Goal: Communication & Community: Answer question/provide support

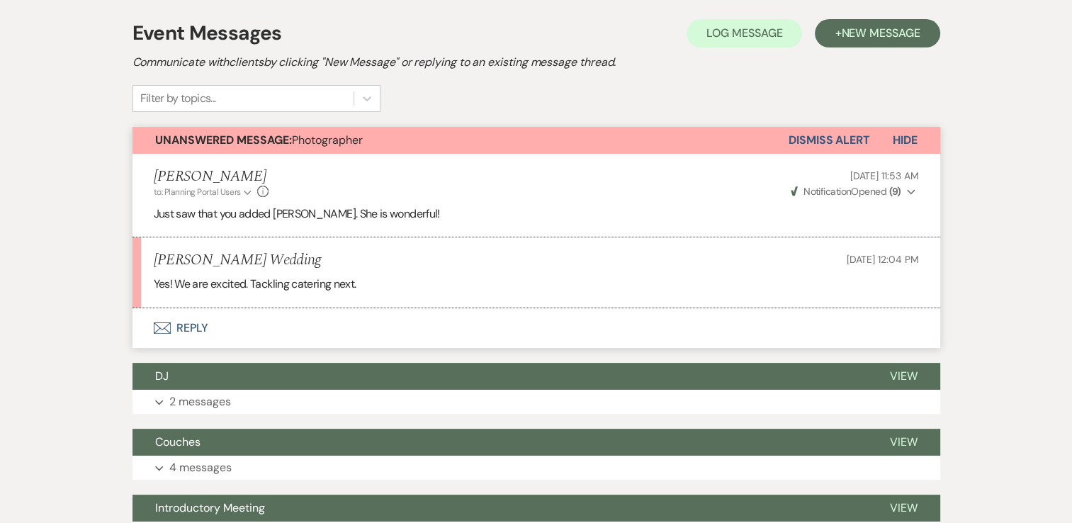
click at [185, 329] on button "Envelope Reply" at bounding box center [535, 328] width 807 height 40
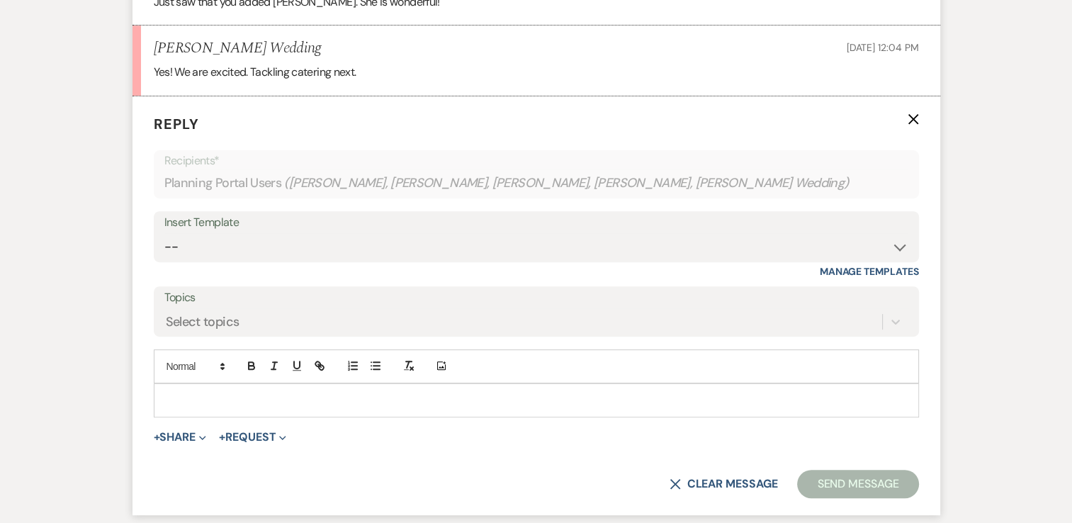
scroll to position [509, 0]
click at [270, 404] on p at bounding box center [536, 400] width 742 height 16
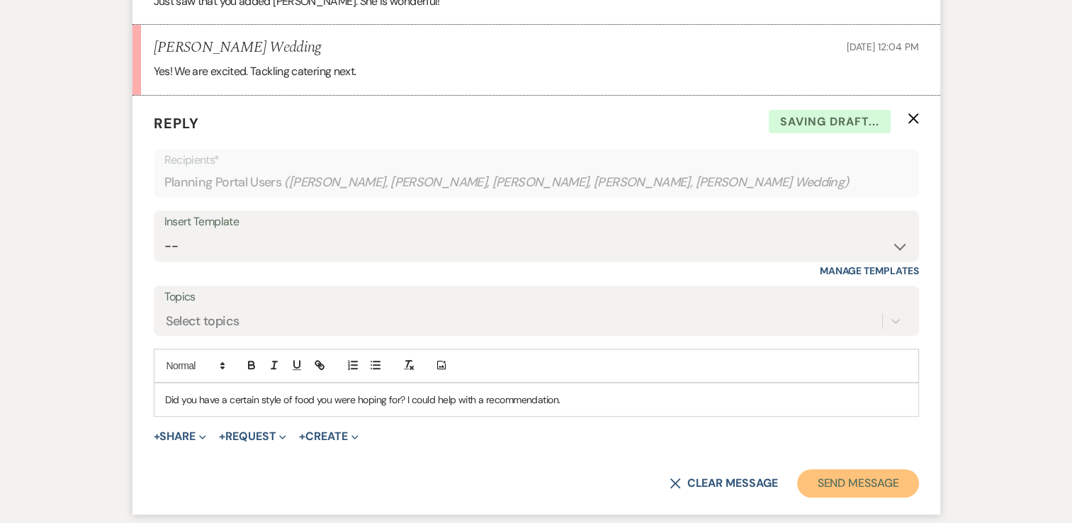
click at [887, 480] on button "Send Message" at bounding box center [857, 483] width 121 height 28
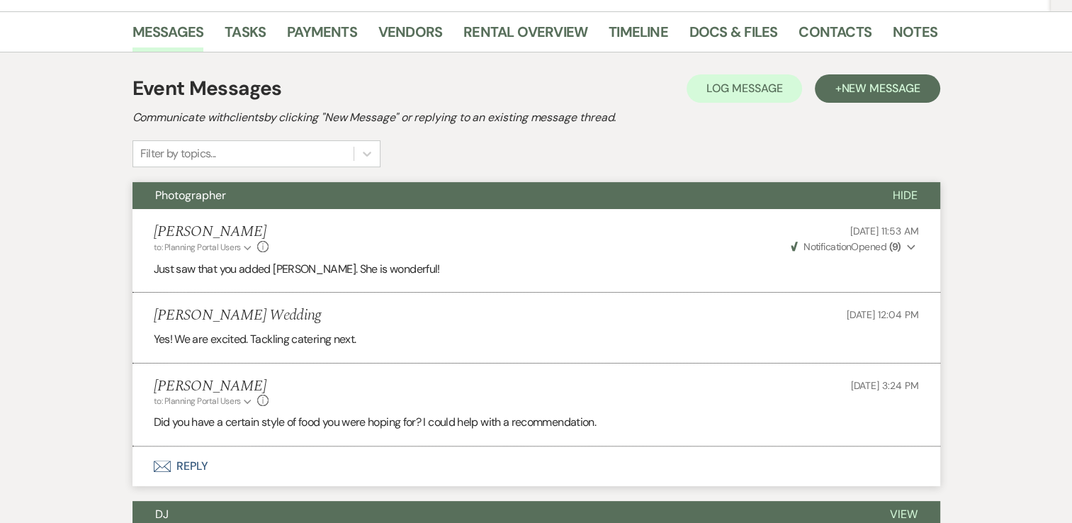
scroll to position [0, 0]
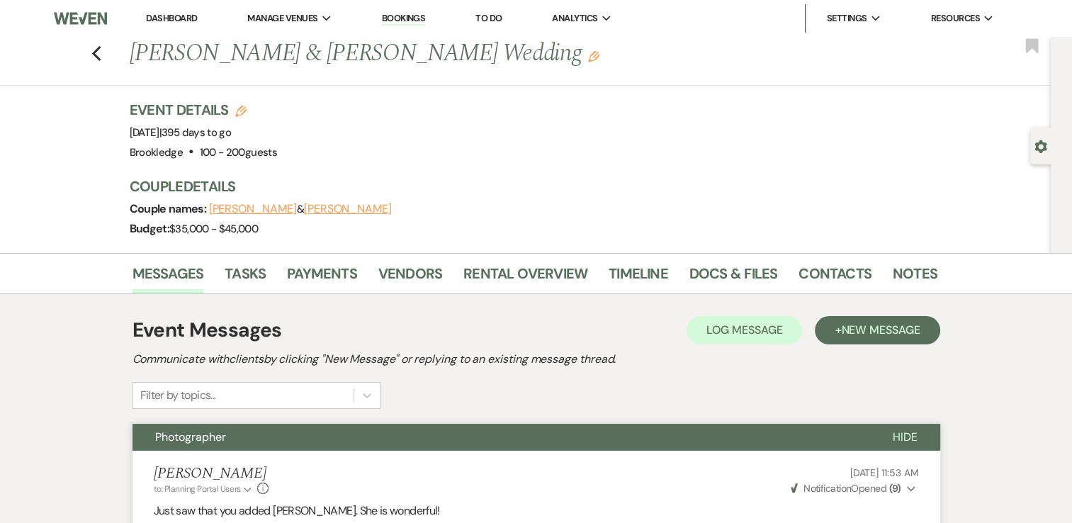
click at [165, 23] on link "Dashboard" at bounding box center [171, 18] width 51 height 12
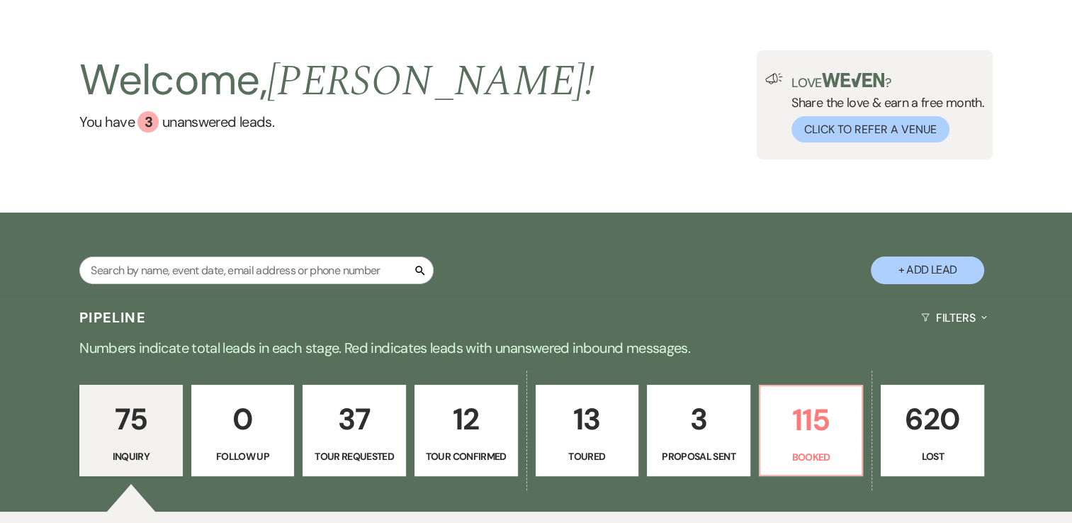
scroll to position [203, 0]
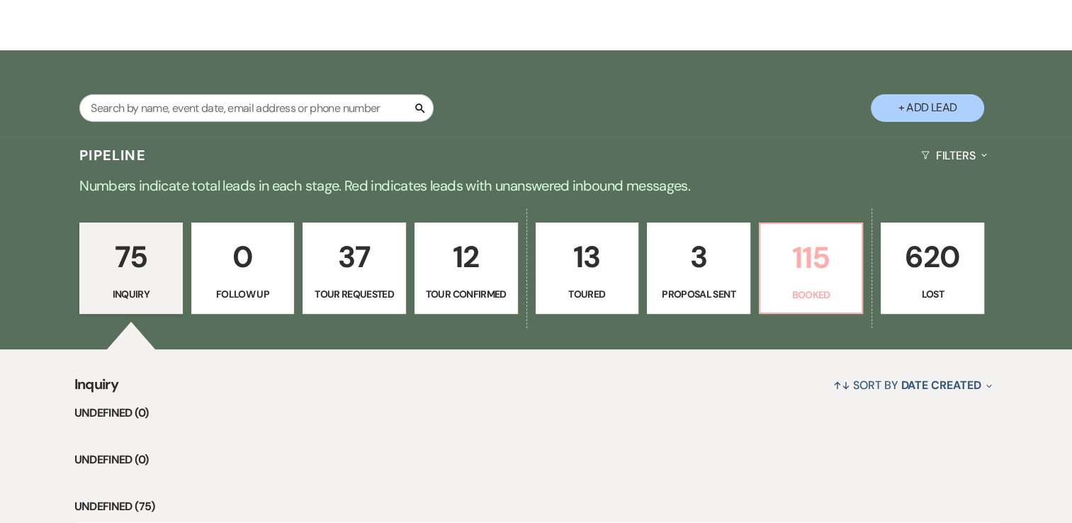
click at [833, 289] on p "Booked" at bounding box center [810, 295] width 85 height 16
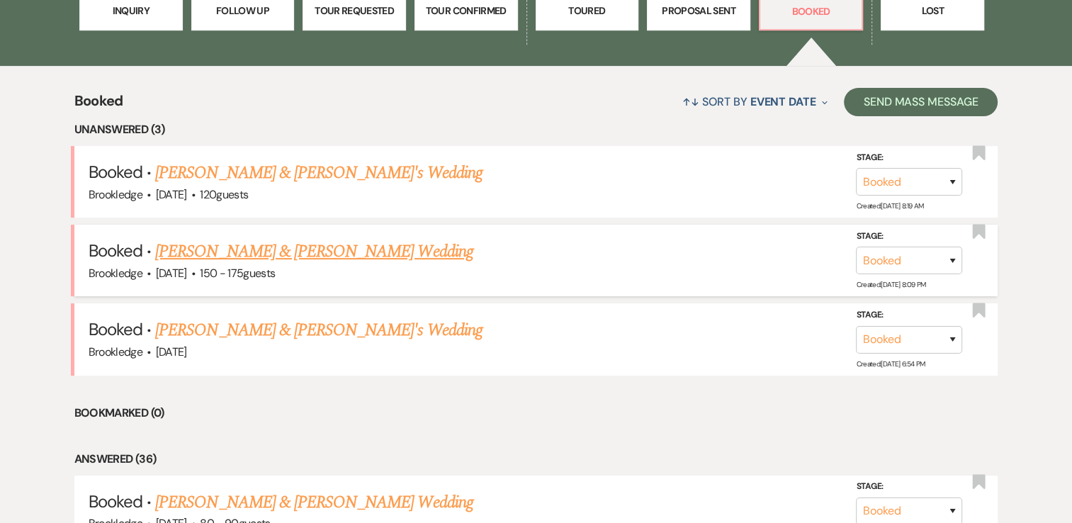
scroll to position [487, 0]
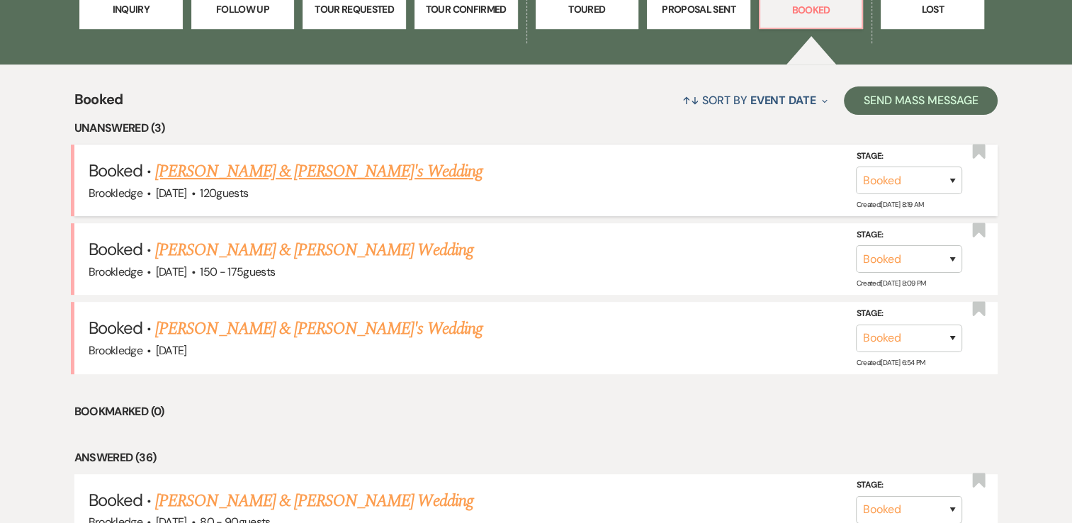
click at [218, 180] on link "Samantha & Peter's Wedding" at bounding box center [318, 171] width 327 height 25
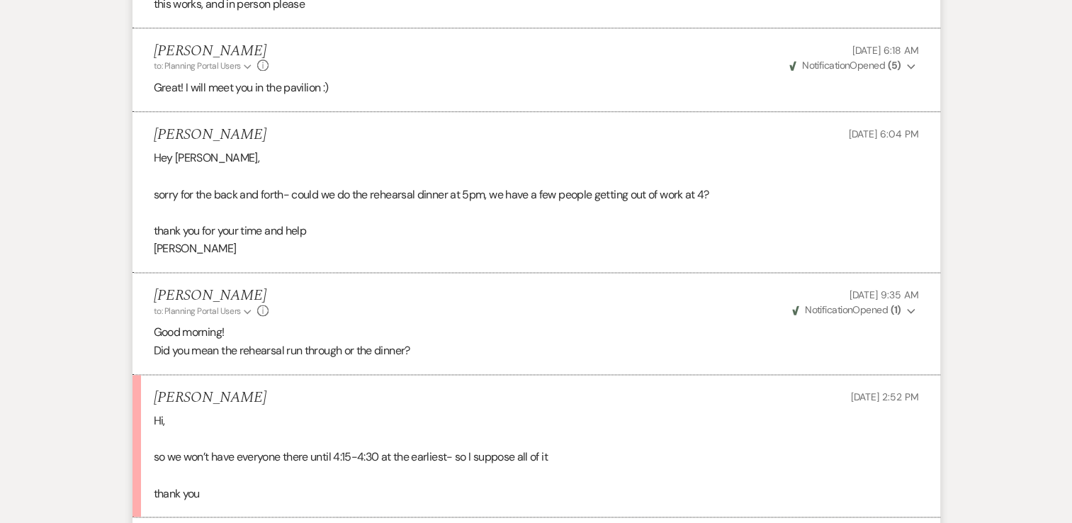
scroll to position [1984, 0]
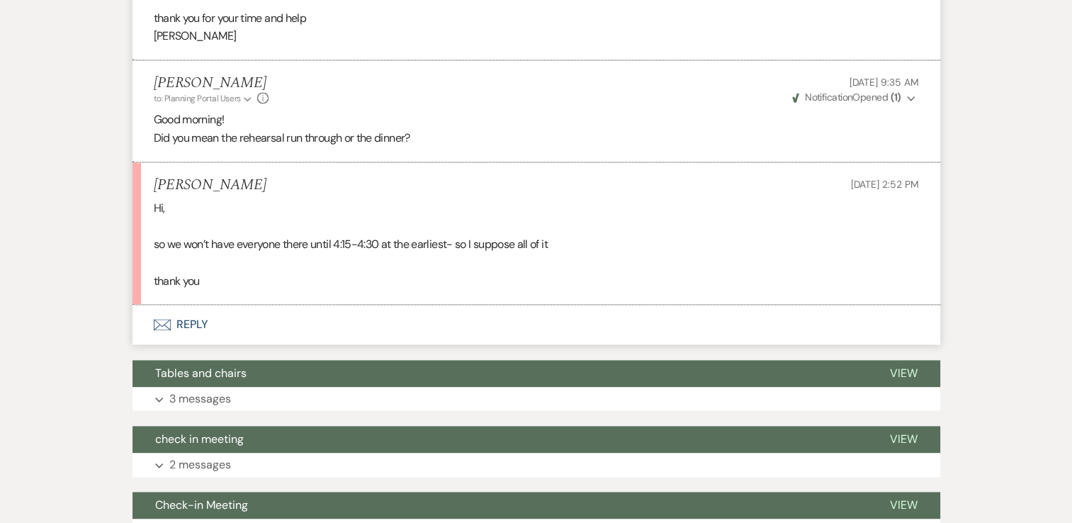
click at [201, 336] on button "Envelope Reply" at bounding box center [535, 325] width 807 height 40
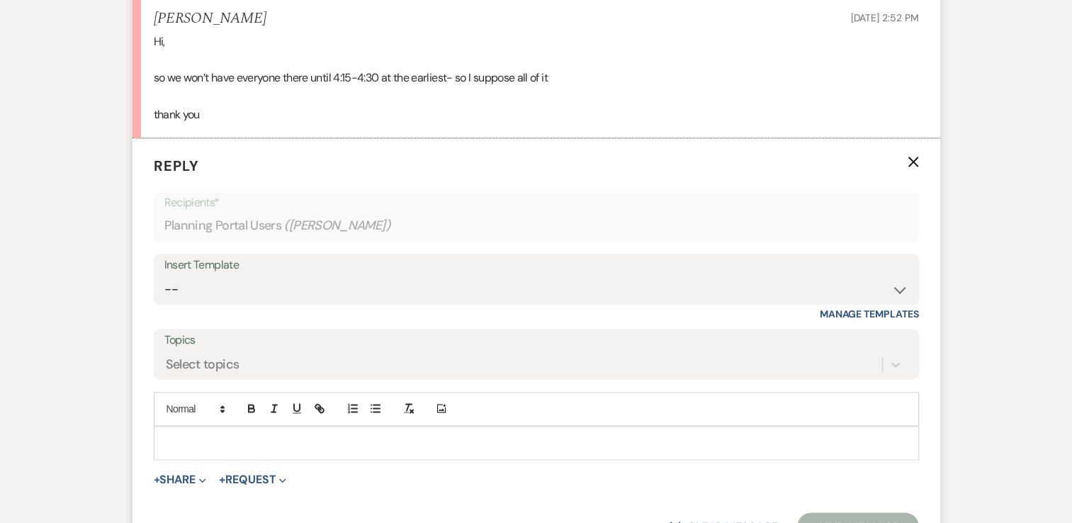
scroll to position [2338, 0]
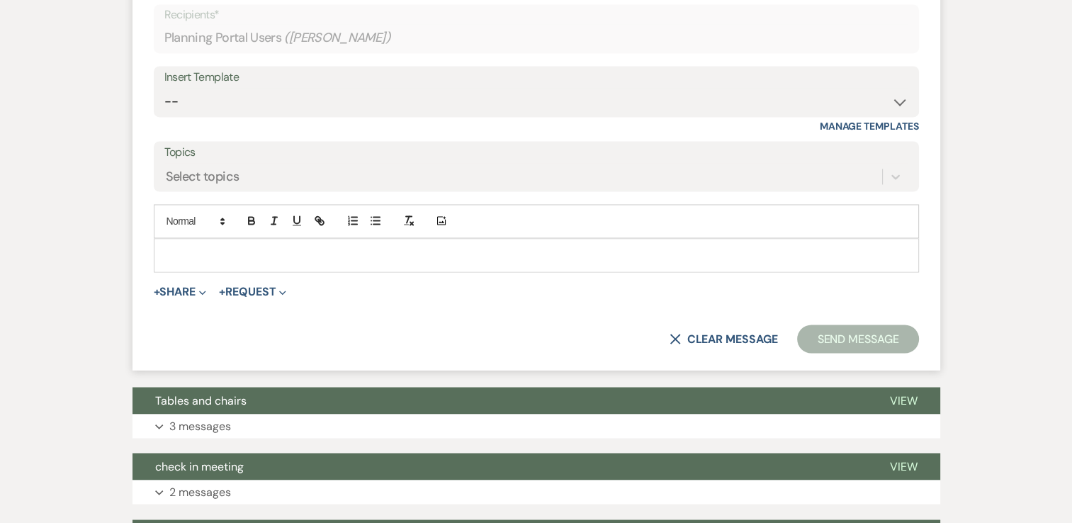
click at [262, 271] on div at bounding box center [535, 255] width 763 height 33
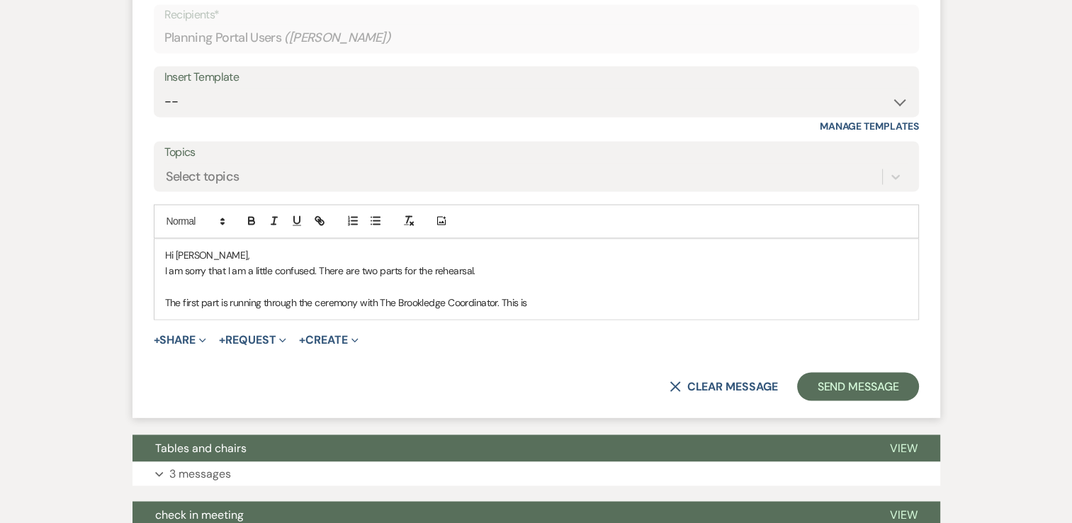
click at [606, 309] on p "The first part is running through the ceremony with The Brookledge Coordinator.…" at bounding box center [536, 303] width 742 height 16
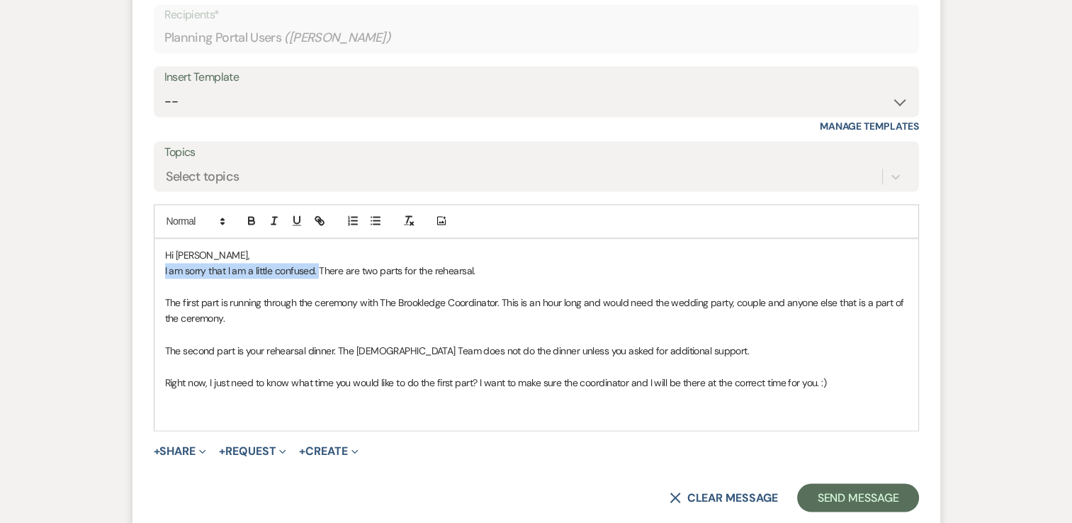
drag, startPoint x: 320, startPoint y: 281, endPoint x: 160, endPoint y: 285, distance: 160.1
click at [160, 285] on div "Hi Samantha, I am sorry that I am a little confused. There are two parts for th…" at bounding box center [535, 334] width 763 height 191
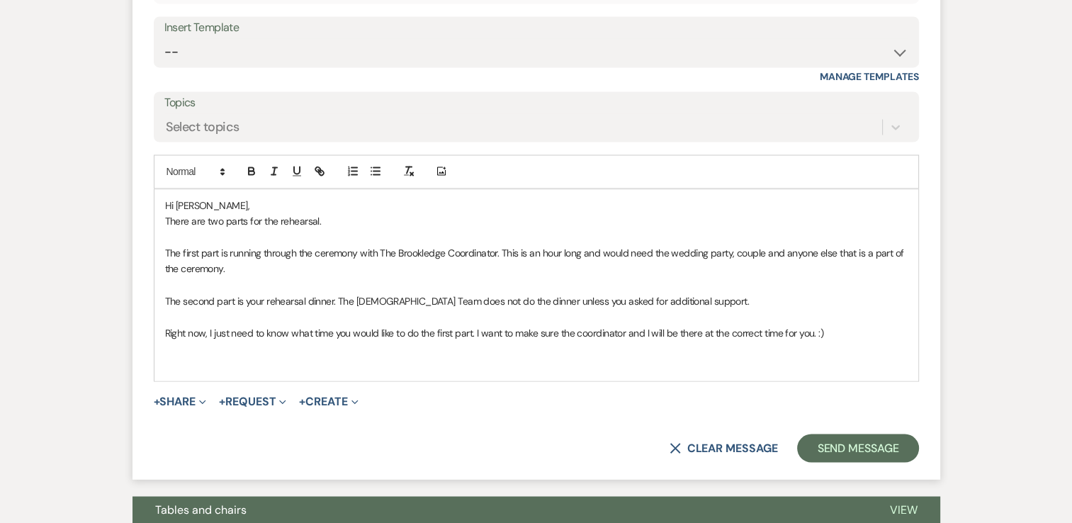
scroll to position [2409, 0]
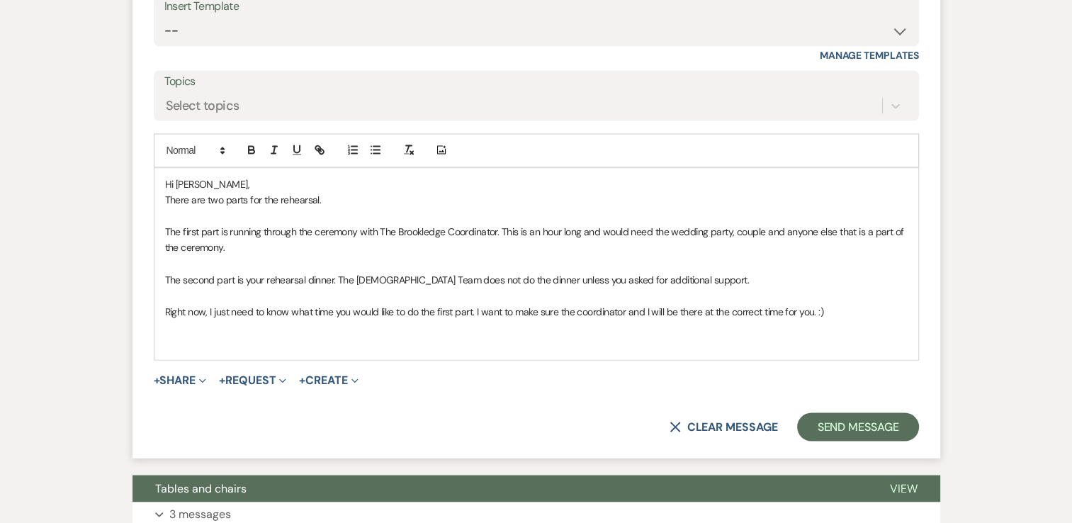
click at [826, 319] on p "Right now, I just need to know what time you would like to do the first part. I…" at bounding box center [536, 311] width 742 height 16
click at [874, 441] on button "Send Message" at bounding box center [857, 426] width 121 height 28
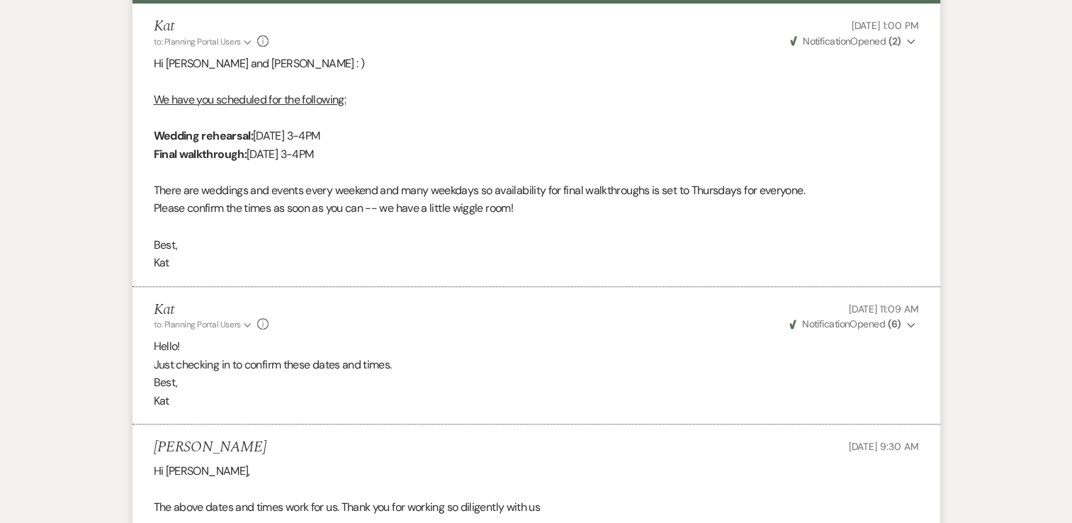
scroll to position [0, 0]
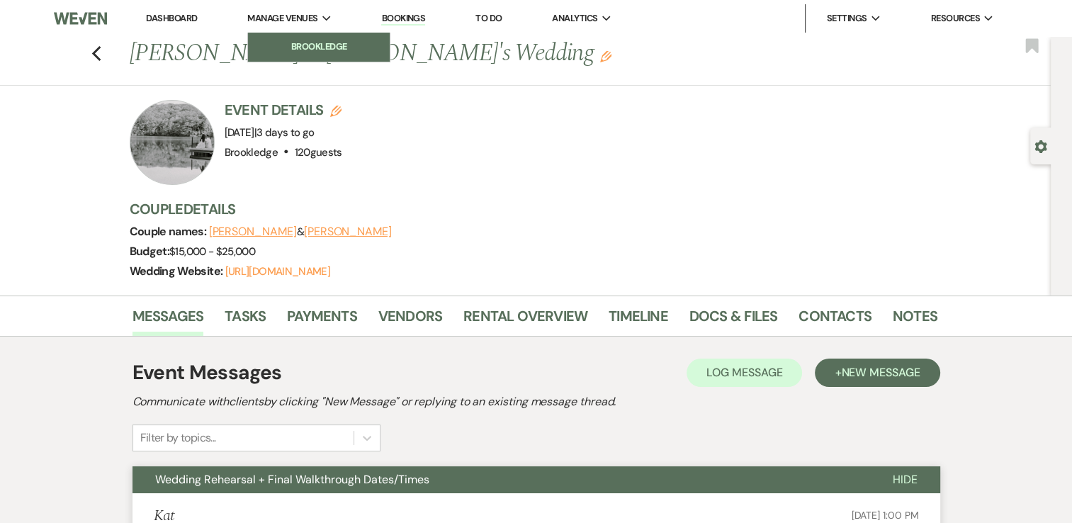
click at [293, 44] on li "Brookledge" at bounding box center [318, 47] width 127 height 14
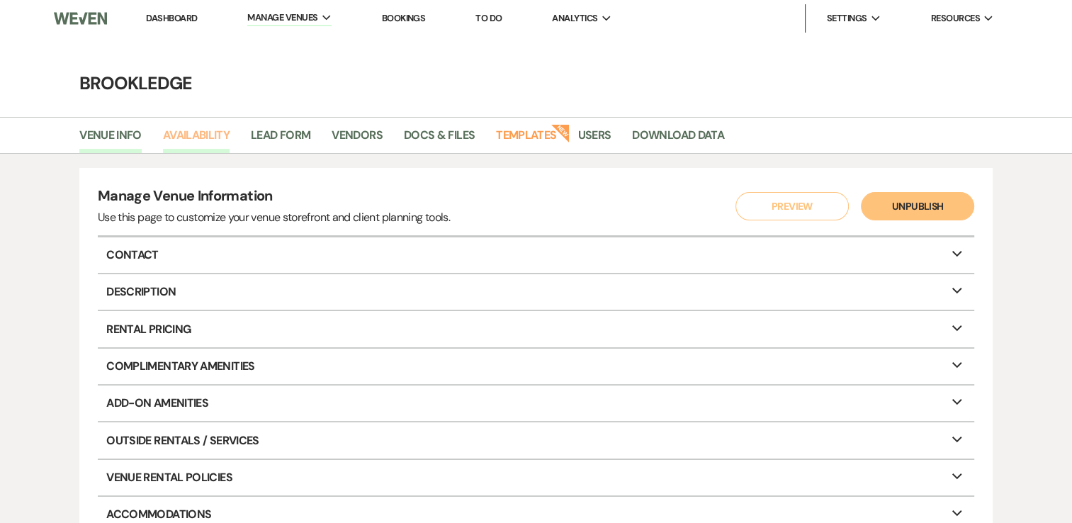
click at [192, 132] on link "Availability" at bounding box center [196, 139] width 67 height 27
select select "3"
select select "2026"
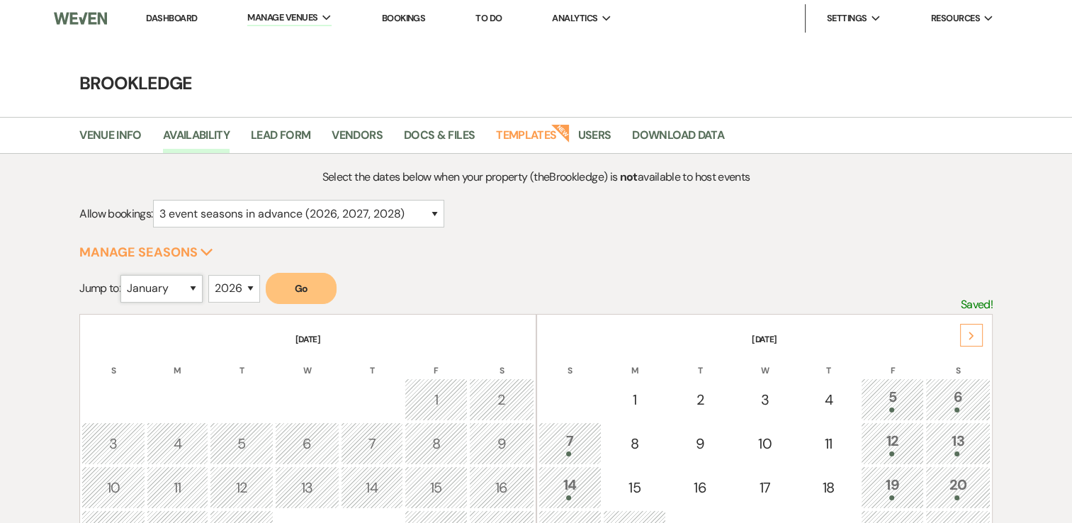
click at [193, 287] on select "January February March April May June July August September October November De…" at bounding box center [161, 289] width 82 height 28
select select "9"
click at [124, 275] on select "January February March April May June July August September October November De…" at bounding box center [161, 289] width 82 height 28
click at [317, 292] on button "Go" at bounding box center [301, 288] width 71 height 31
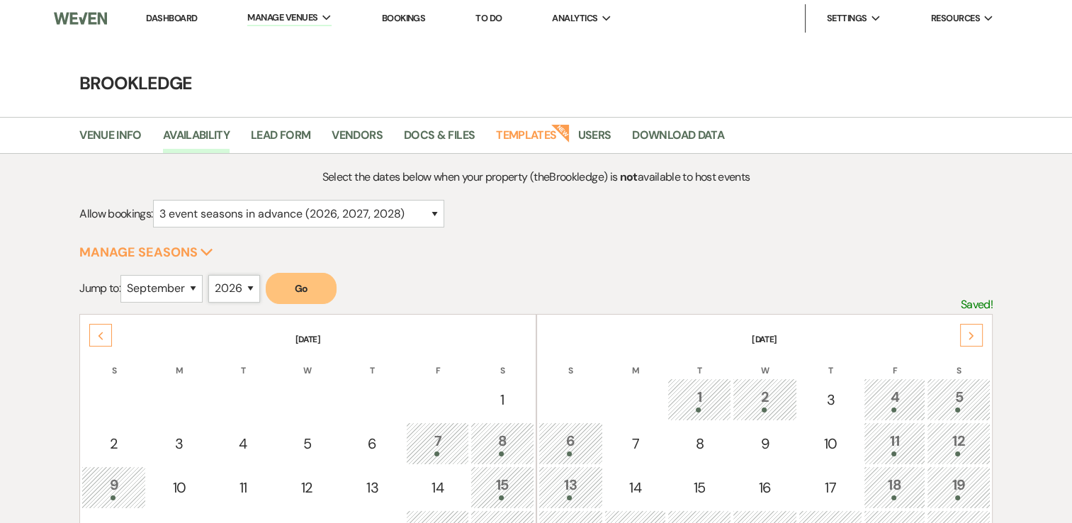
click at [254, 285] on select "2025 2026 2027 2028 2029" at bounding box center [234, 289] width 52 height 28
click at [176, 18] on link "Dashboard" at bounding box center [171, 18] width 51 height 12
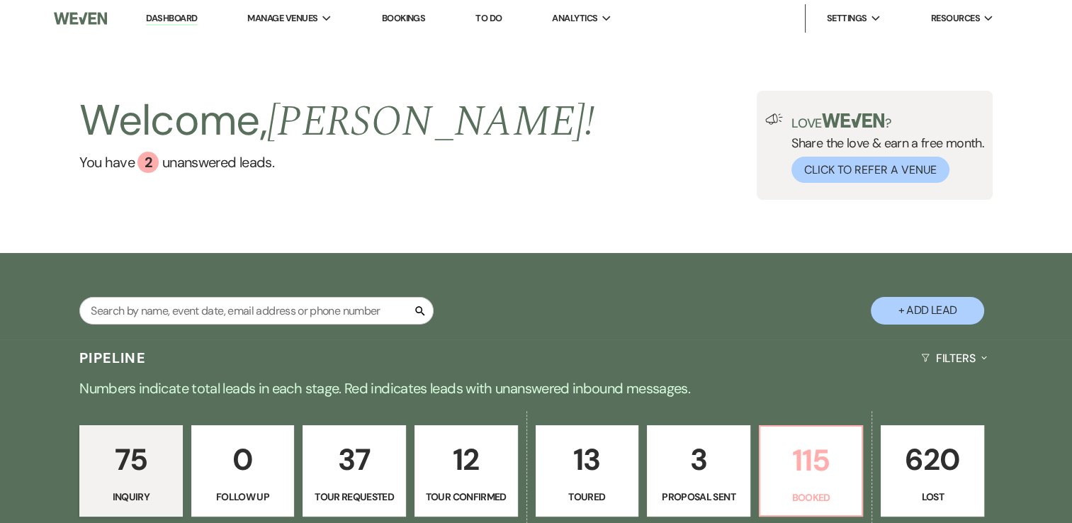
click at [808, 449] on p "115" at bounding box center [810, 459] width 85 height 47
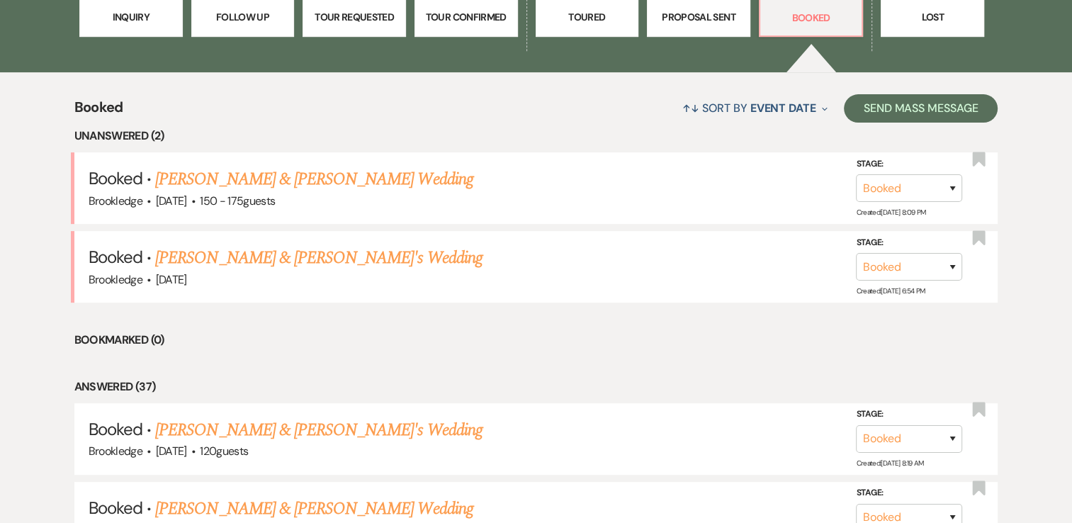
scroll to position [496, 0]
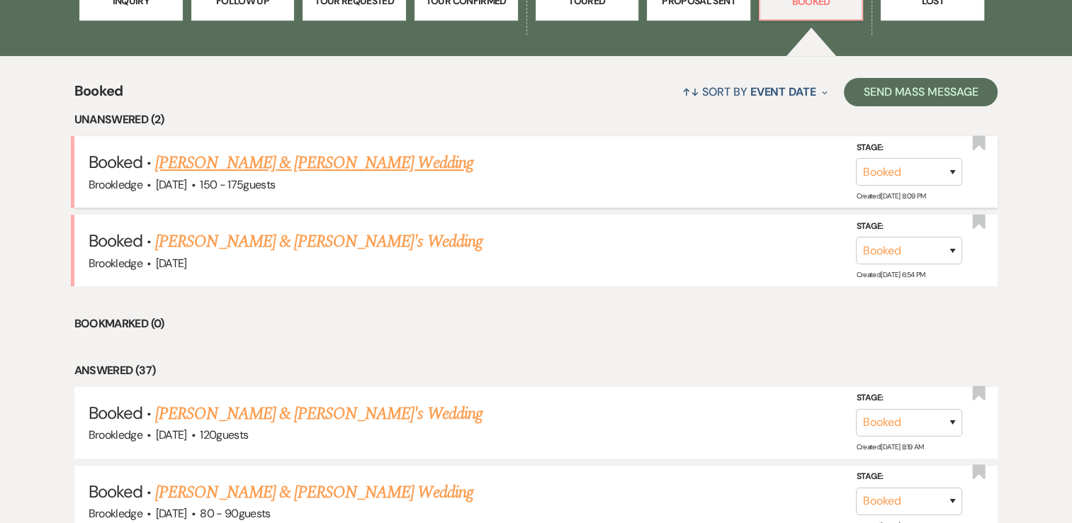
click at [323, 159] on link "Lynn Fonda & Eli Pasamonte's Wedding" at bounding box center [313, 162] width 317 height 25
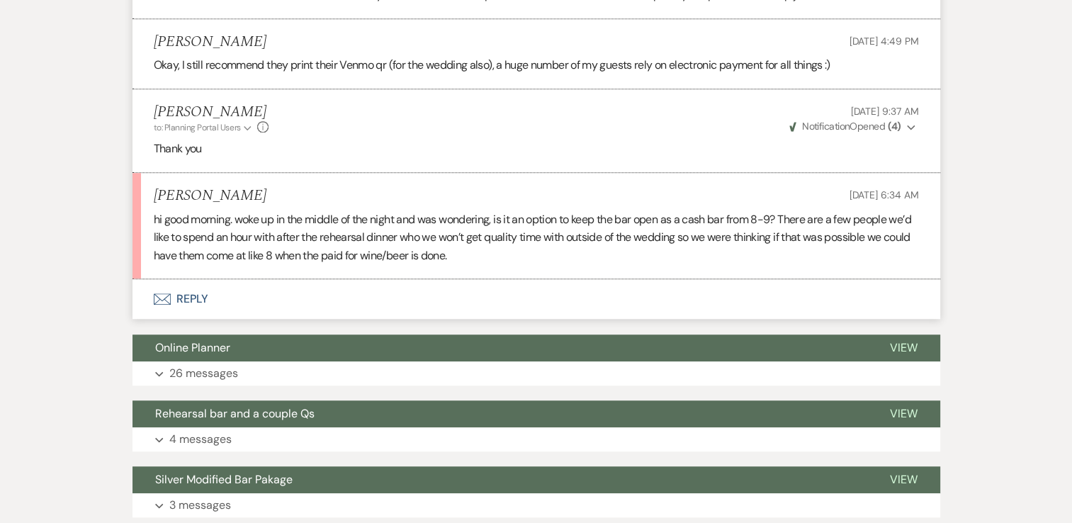
scroll to position [1133, 0]
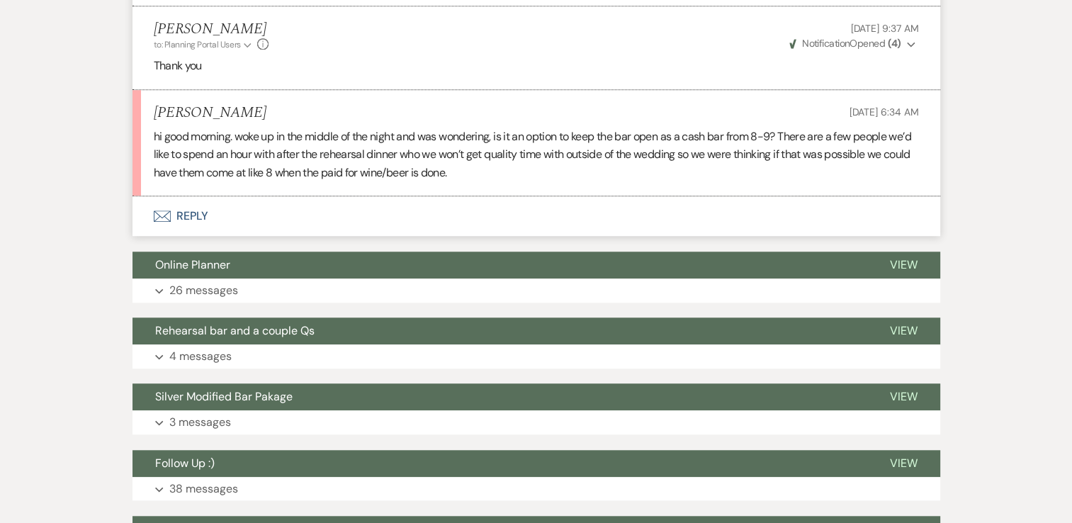
click at [186, 202] on button "Envelope Reply" at bounding box center [535, 216] width 807 height 40
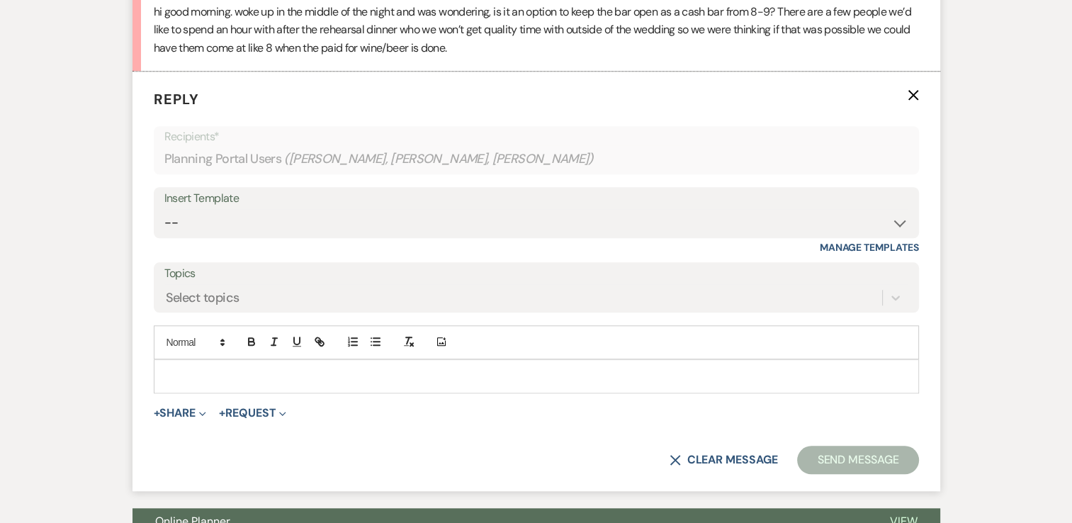
scroll to position [1275, 0]
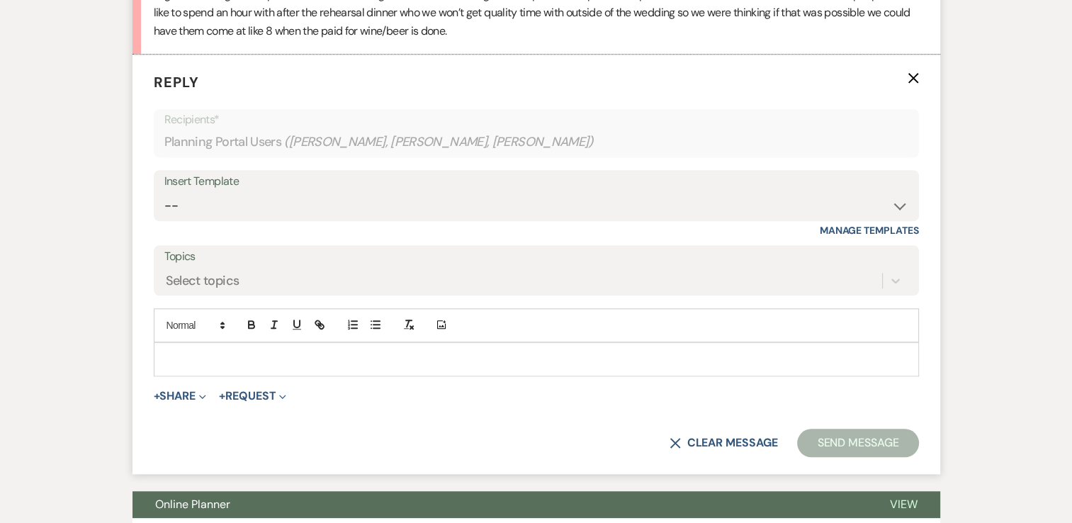
click at [295, 343] on div at bounding box center [535, 359] width 763 height 33
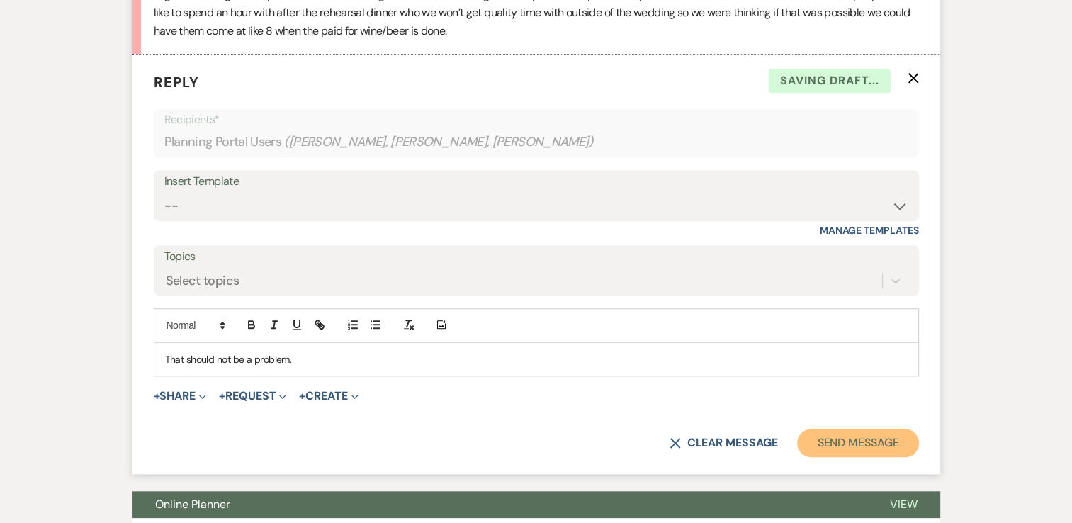
click at [886, 431] on button "Send Message" at bounding box center [857, 442] width 121 height 28
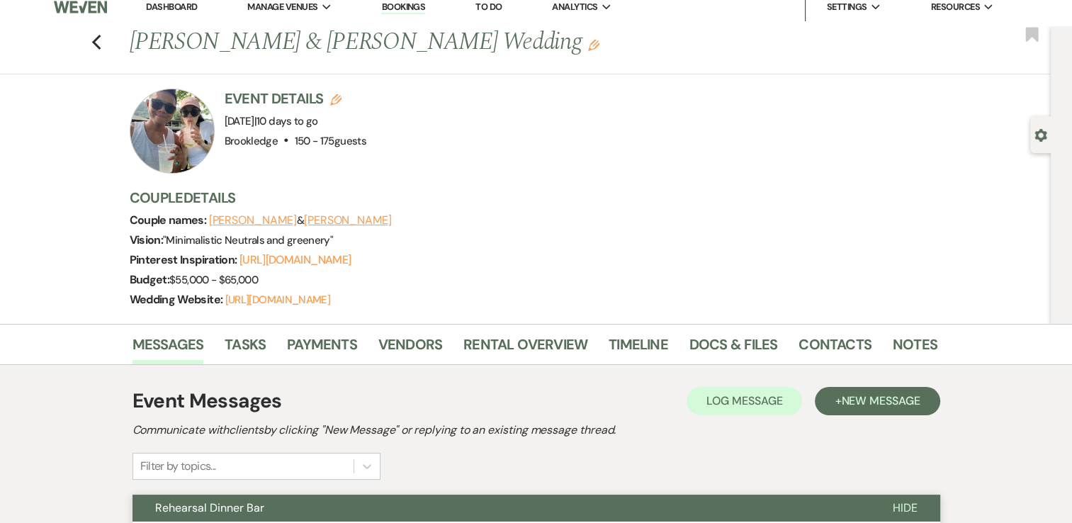
scroll to position [0, 0]
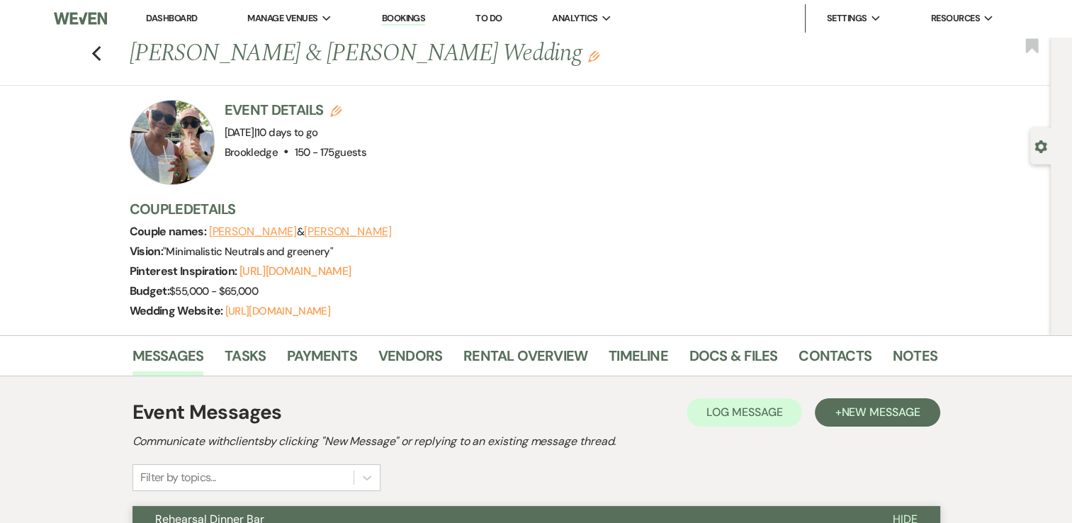
click at [170, 18] on link "Dashboard" at bounding box center [171, 18] width 51 height 12
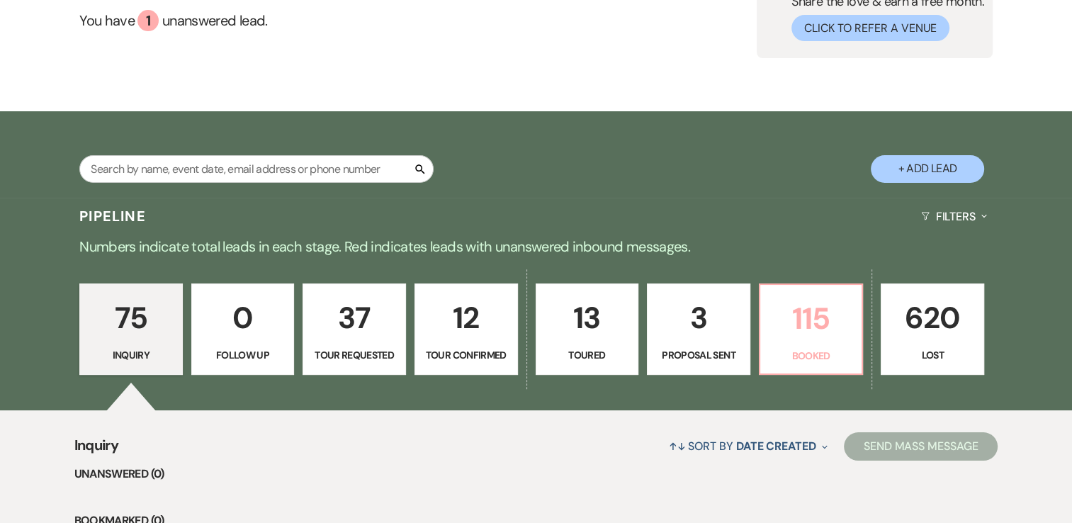
click at [807, 312] on p "115" at bounding box center [810, 318] width 85 height 47
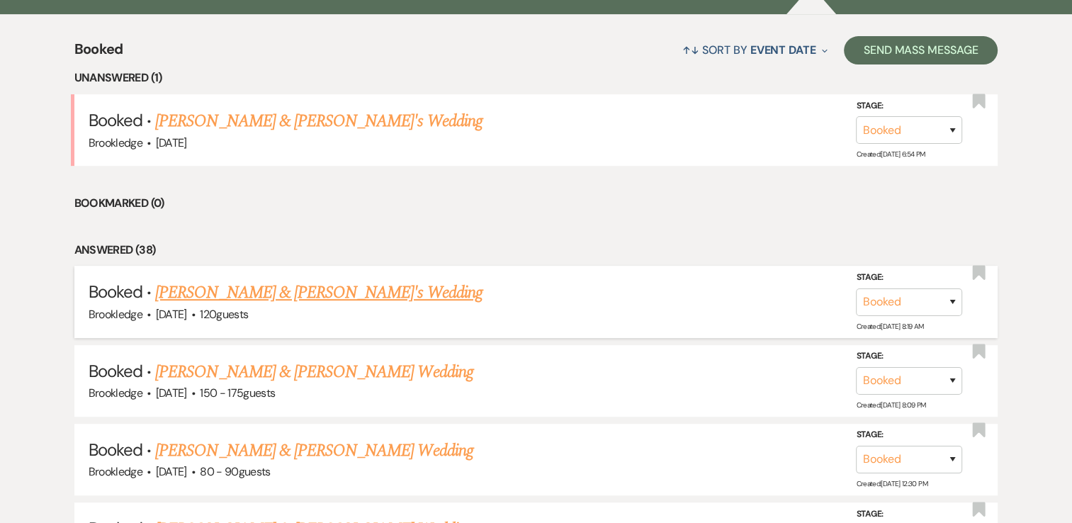
scroll to position [567, 0]
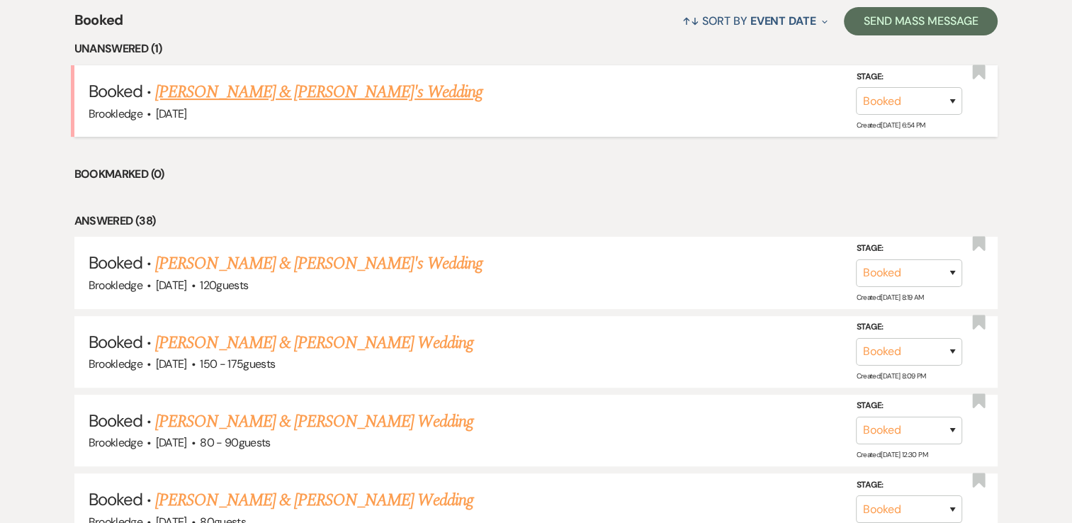
click at [203, 96] on link "Kristin & Jeff's Wedding" at bounding box center [318, 91] width 327 height 25
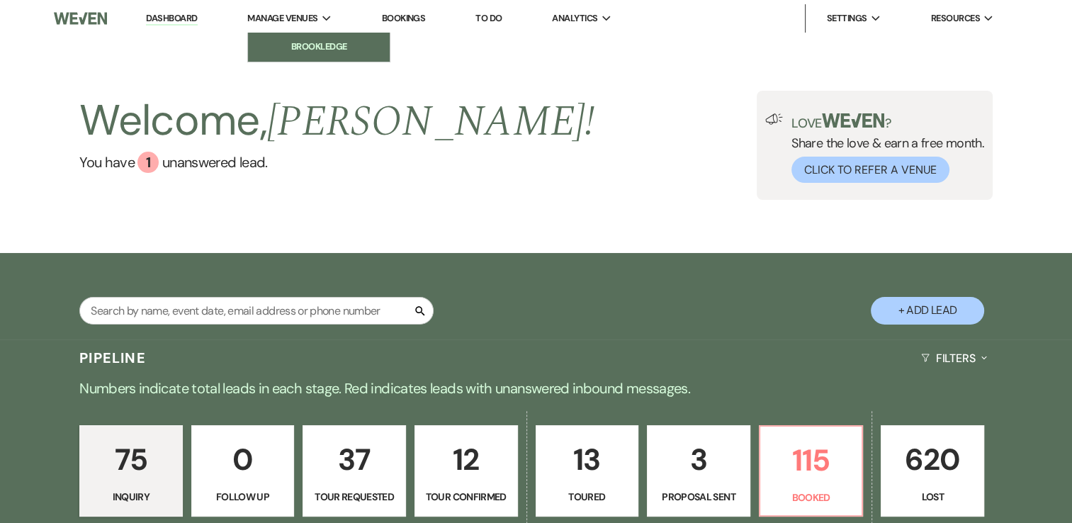
click at [329, 50] on li "Brookledge" at bounding box center [318, 47] width 127 height 14
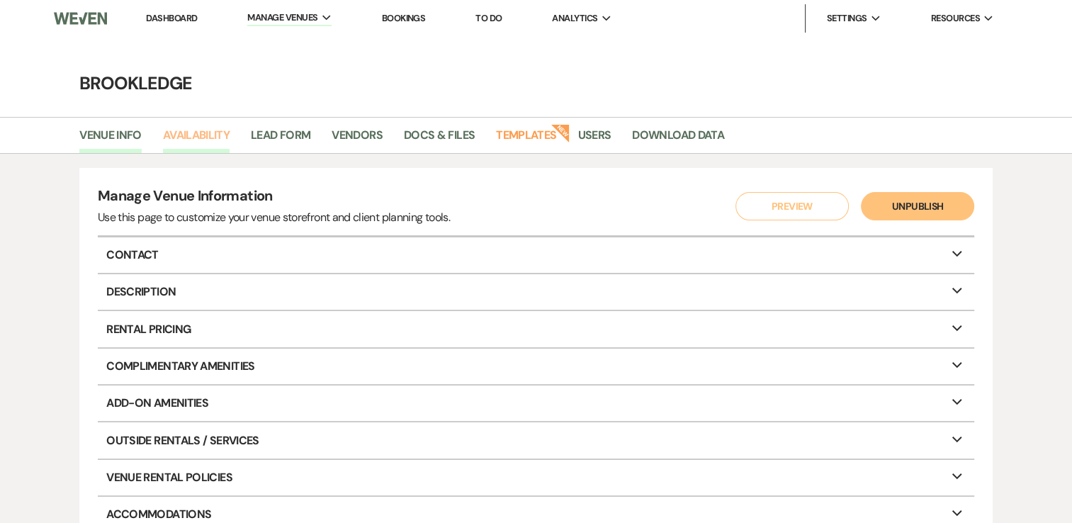
click at [214, 130] on link "Availability" at bounding box center [196, 139] width 67 height 27
select select "3"
select select "2026"
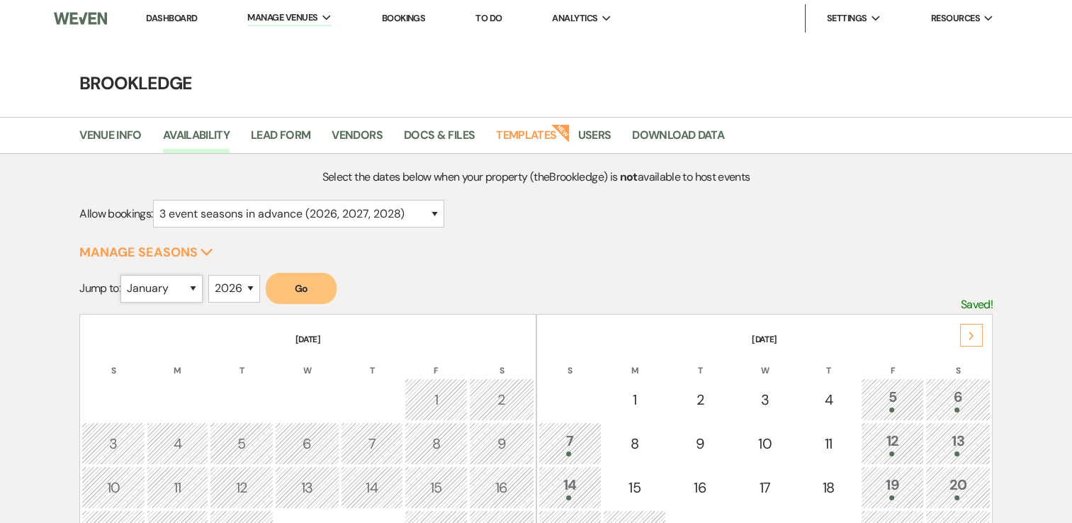
click at [191, 288] on select "January February March April May June July August September October November De…" at bounding box center [161, 289] width 82 height 28
select select "9"
click at [124, 275] on select "January February March April May June July August September October November De…" at bounding box center [161, 289] width 82 height 28
click at [250, 290] on select "2025 2026 2027 2028 2029" at bounding box center [234, 289] width 52 height 28
select select "2027"
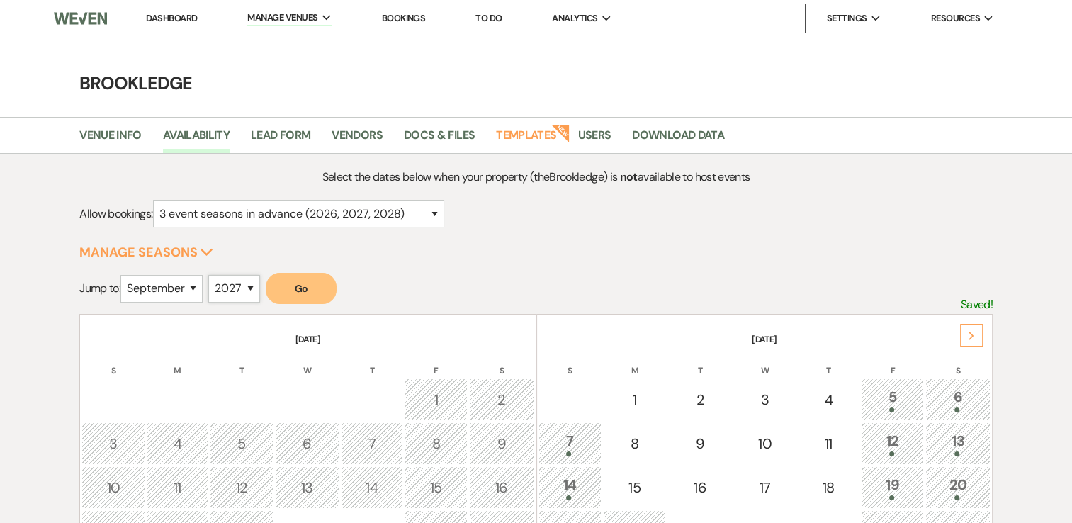
click at [212, 275] on select "2025 2026 2027 2028 2029" at bounding box center [234, 289] width 52 height 28
click at [306, 290] on button "Go" at bounding box center [301, 288] width 71 height 31
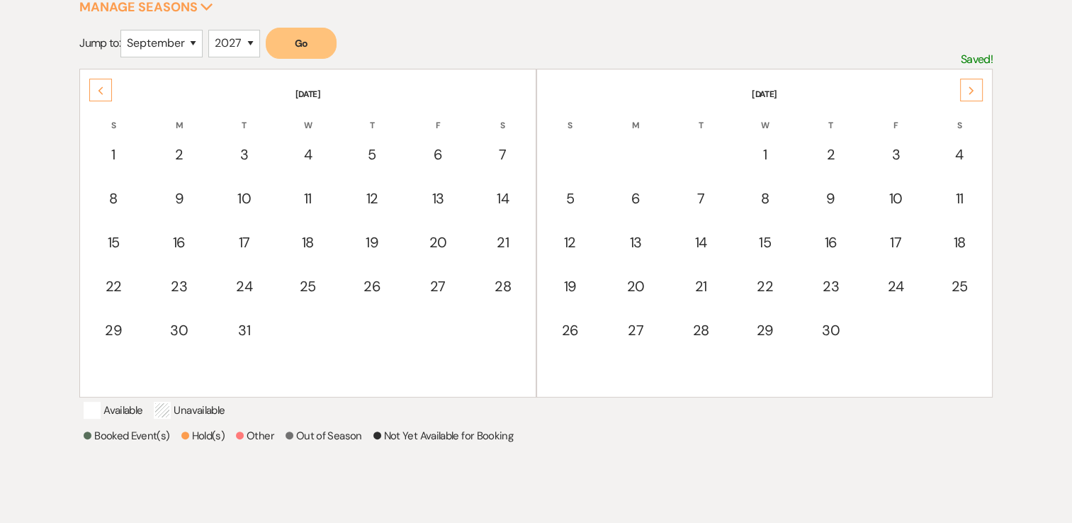
scroll to position [212, 0]
